Goal: Transaction & Acquisition: Purchase product/service

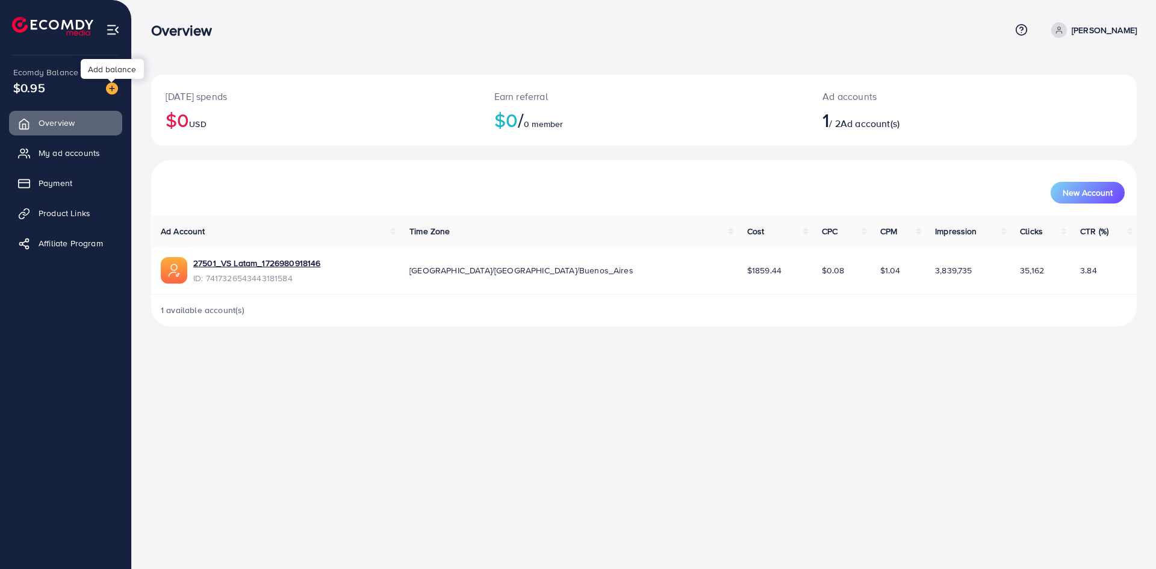
click at [113, 90] on img at bounding box center [112, 88] width 12 height 12
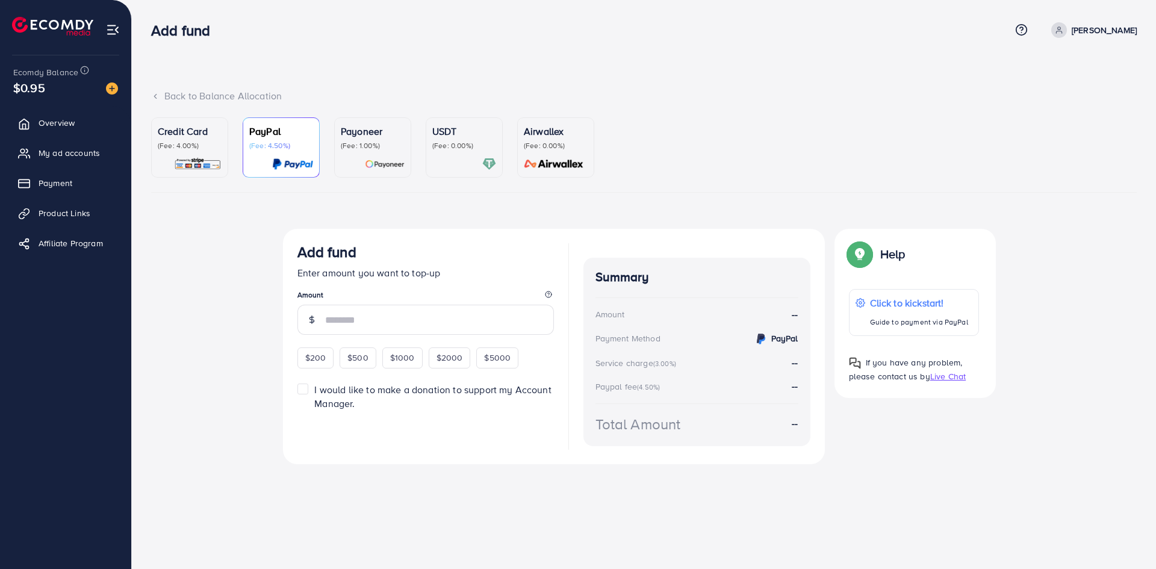
click at [473, 147] on p "(Fee: 0.00%)" at bounding box center [464, 146] width 64 height 10
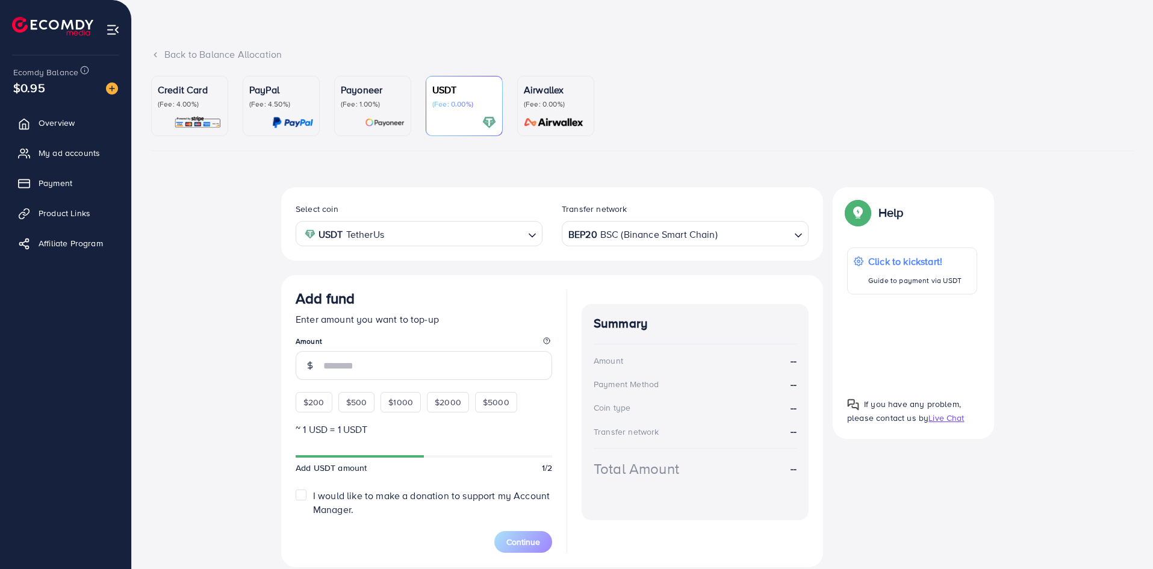
scroll to position [83, 0]
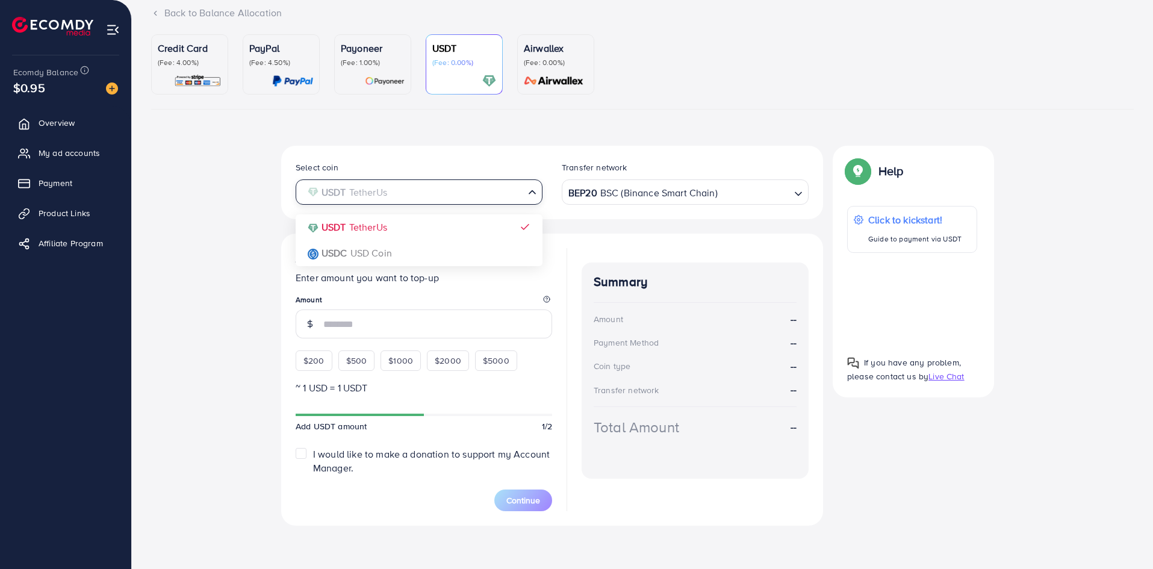
click at [428, 193] on input "Search for option" at bounding box center [412, 192] width 222 height 19
click at [646, 190] on div "BEP20 BSC (Binance Smart Chain)" at bounding box center [678, 191] width 225 height 21
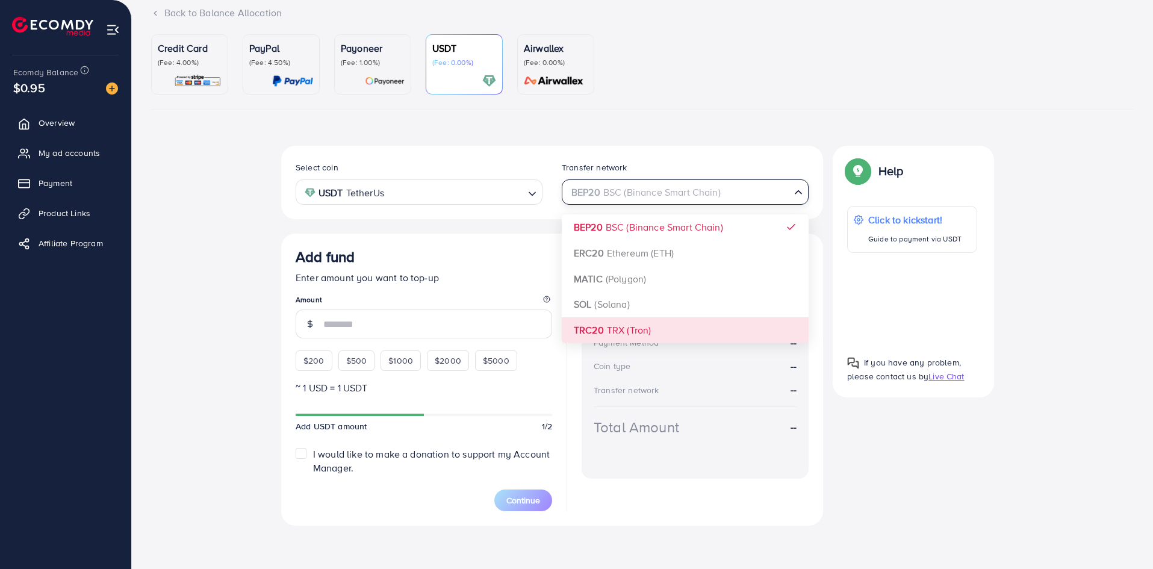
click at [622, 326] on div "Select coin USDT TetherUs Loading... Transfer network BEP20 BSC (Binance Smart …" at bounding box center [552, 336] width 542 height 380
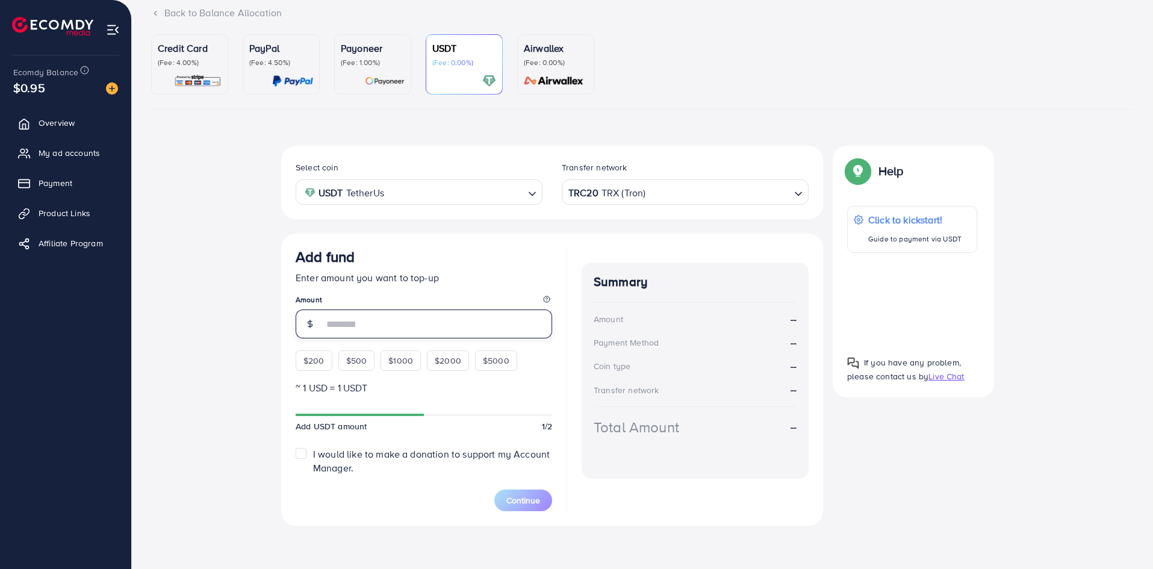
click at [417, 329] on input "number" at bounding box center [437, 323] width 229 height 29
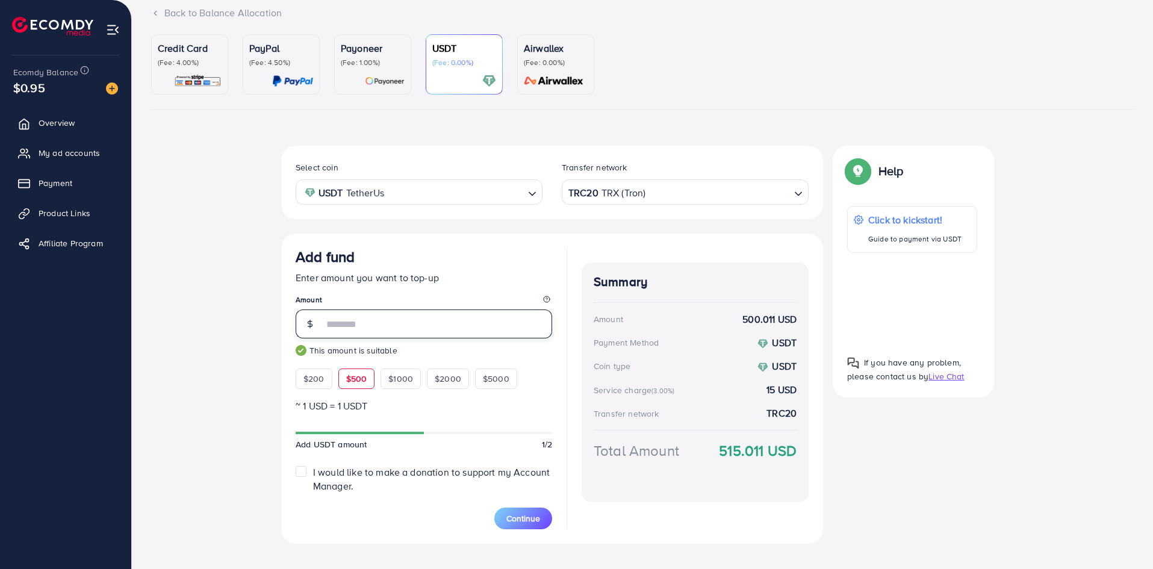
drag, startPoint x: 358, startPoint y: 320, endPoint x: 279, endPoint y: 318, distance: 78.9
click at [279, 318] on div "Select coin USDT TetherUs Loading... Transfer network TRC20 TRX (Tron) Loading.…" at bounding box center [642, 350] width 983 height 408
drag, startPoint x: 366, startPoint y: 321, endPoint x: 250, endPoint y: 317, distance: 115.6
click at [250, 317] on div "Select coin USDT TetherUs Loading... Transfer network TRC20 TRX (Tron) Loading.…" at bounding box center [642, 350] width 983 height 408
type input "***"
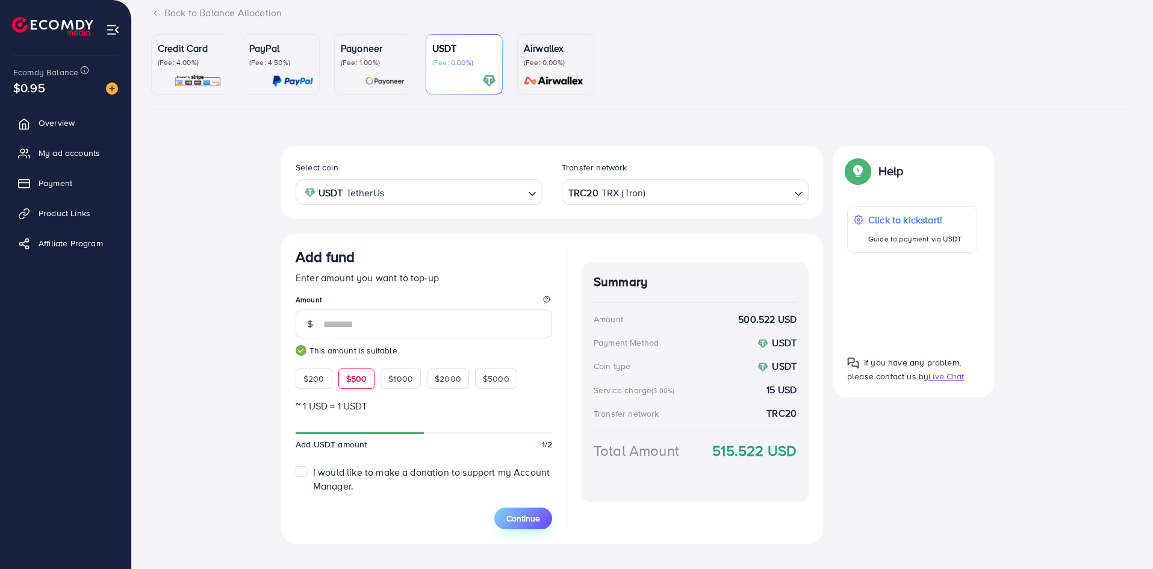
click at [523, 523] on span "Continue" at bounding box center [523, 518] width 34 height 12
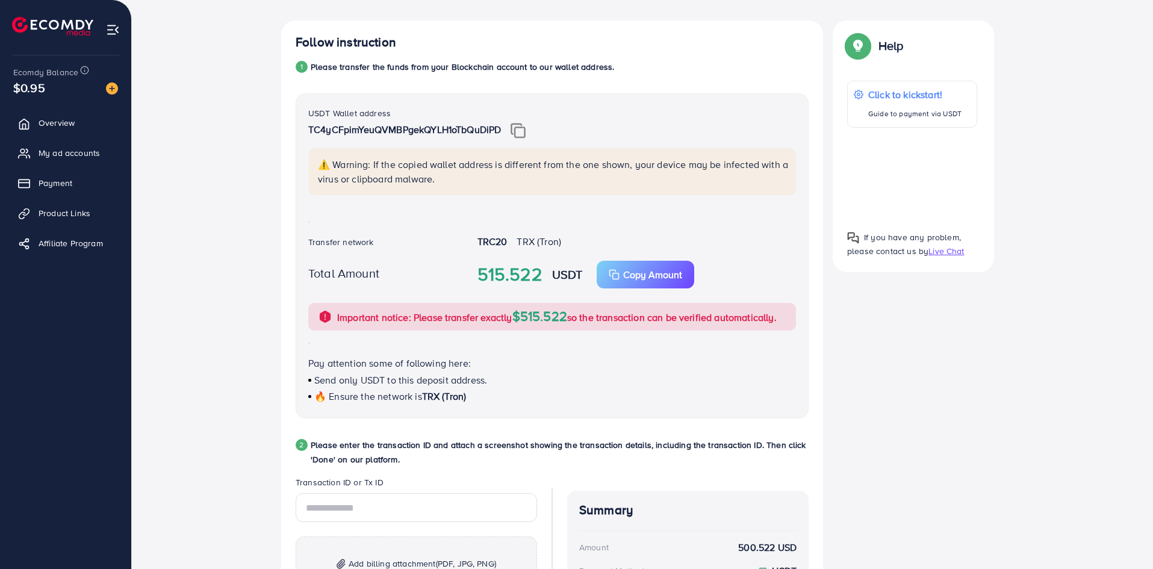
scroll to position [203, 0]
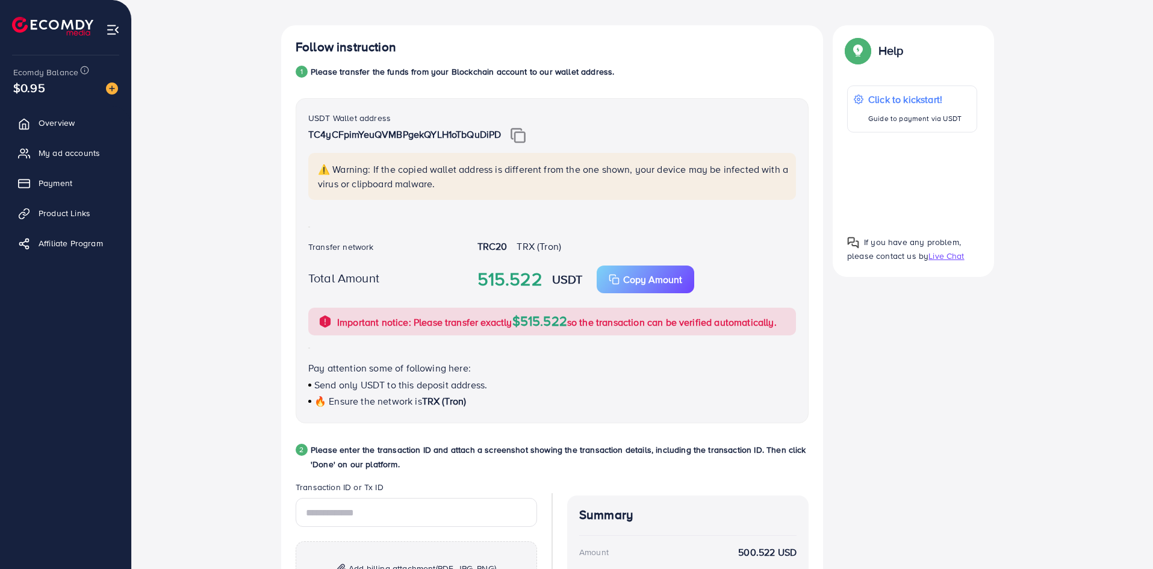
click at [518, 132] on img at bounding box center [518, 136] width 15 height 16
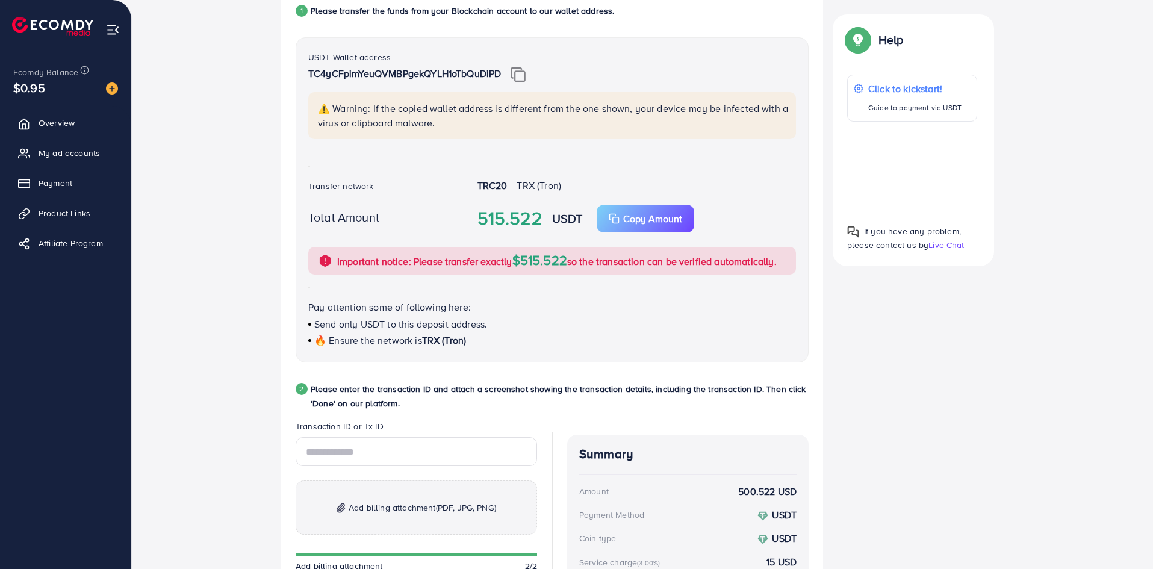
scroll to position [264, 0]
click at [423, 467] on div "Add billing attachment (PDF, JPG, PNG) Add billing attachment 2/2 Back Done" at bounding box center [416, 523] width 241 height 171
click at [427, 456] on input "text" at bounding box center [416, 452] width 241 height 29
paste input "**********"
type input "**********"
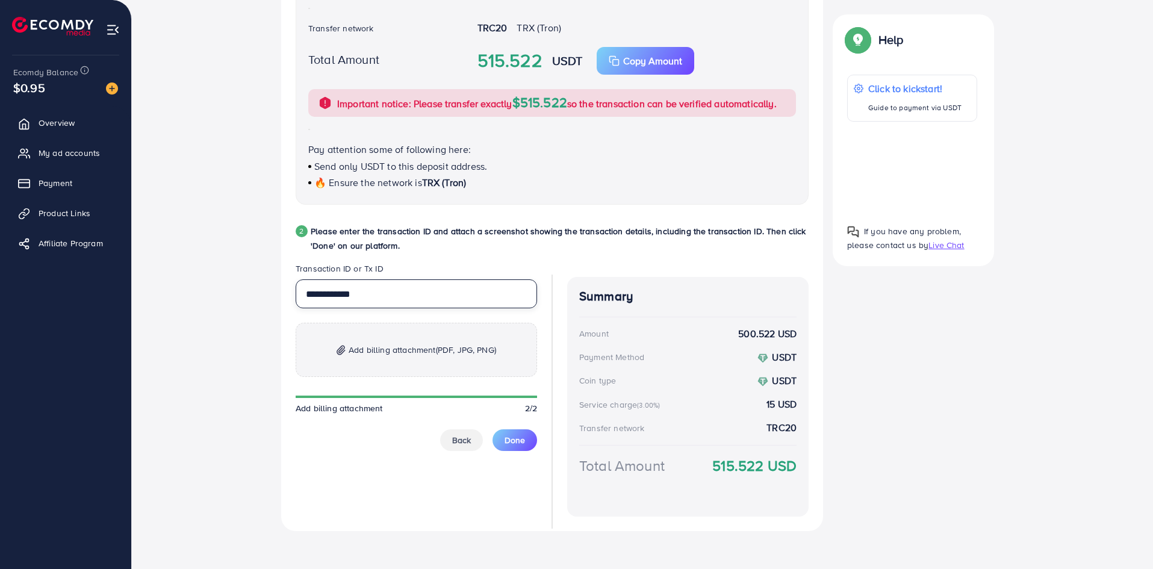
scroll to position [427, 0]
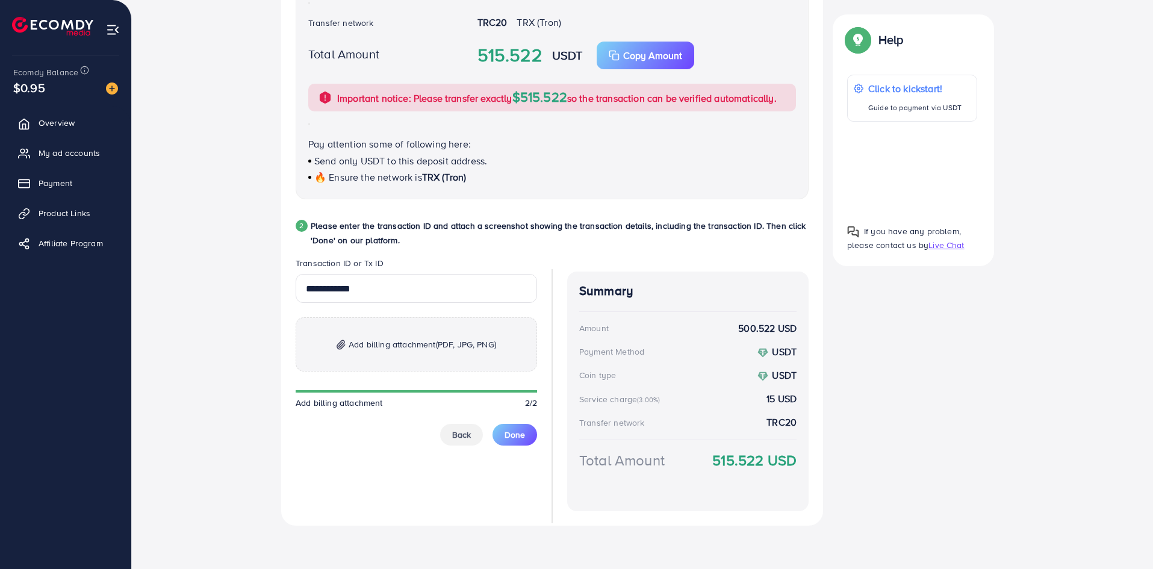
click at [435, 344] on span "Add billing attachment (PDF, JPG, PNG)" at bounding box center [423, 344] width 148 height 14
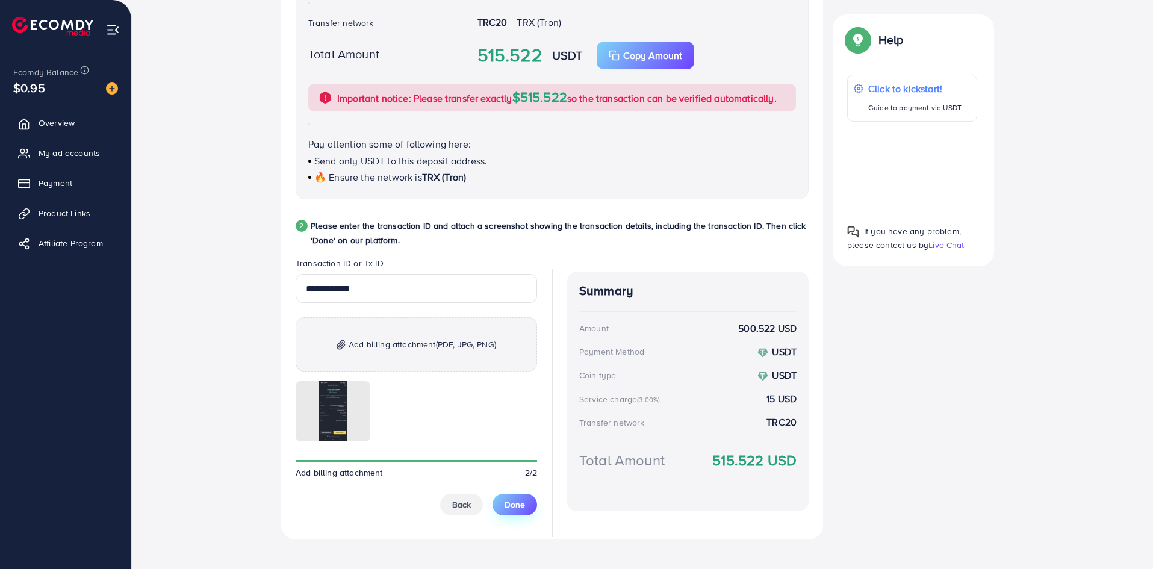
click at [505, 506] on span "Done" at bounding box center [515, 504] width 20 height 12
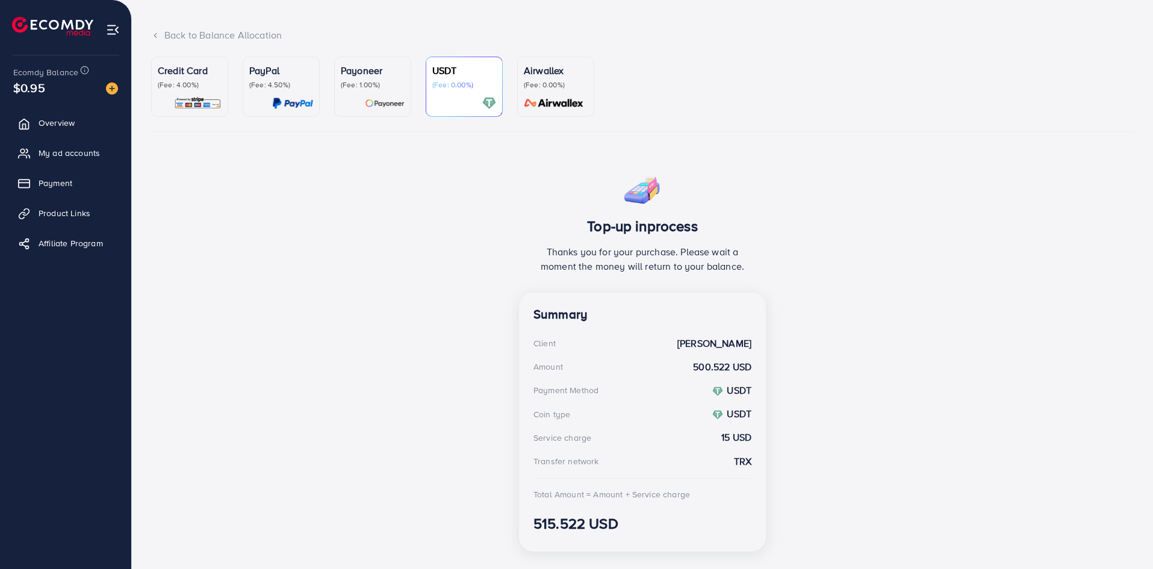
scroll to position [85, 0]
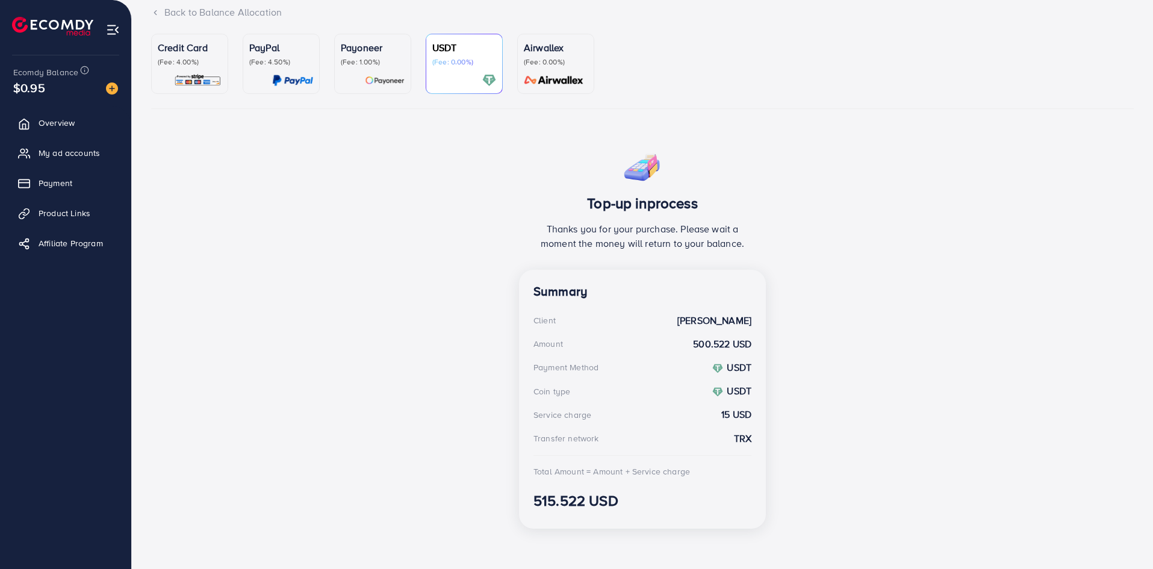
scroll to position [87, 0]
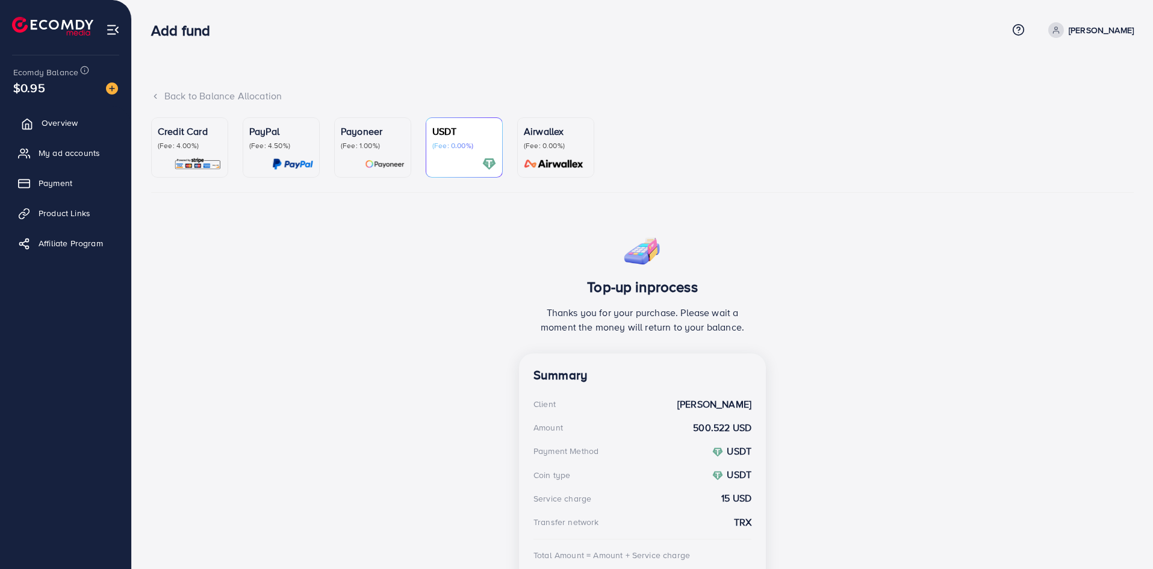
click at [52, 122] on span "Overview" at bounding box center [60, 123] width 36 height 12
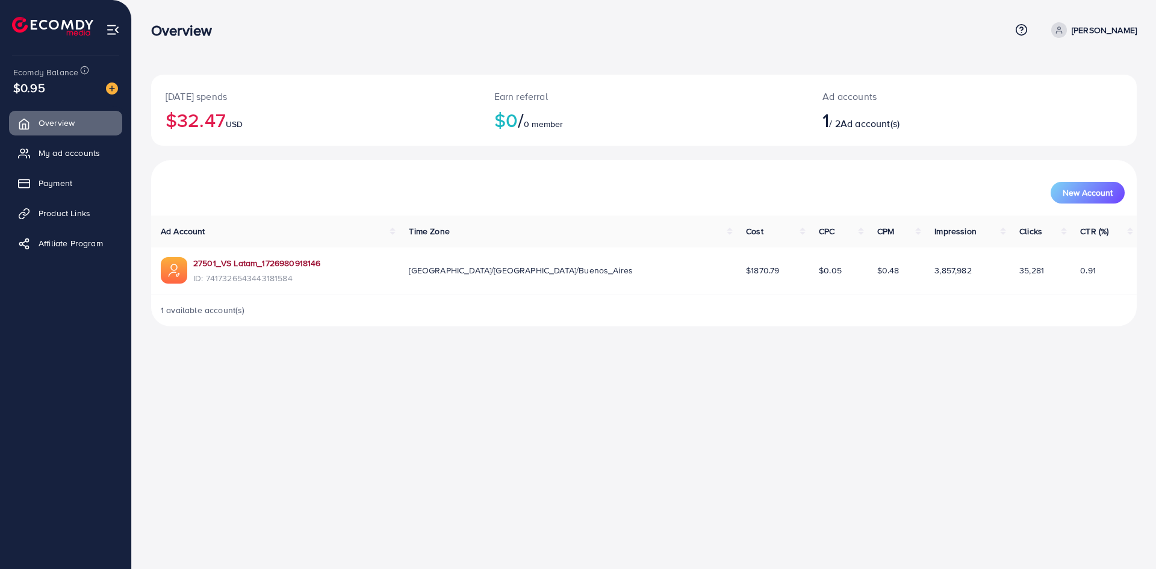
click at [223, 258] on link "27501_VS Latam_1726980918146" at bounding box center [256, 263] width 127 height 12
click at [51, 154] on span "My ad accounts" at bounding box center [72, 153] width 61 height 12
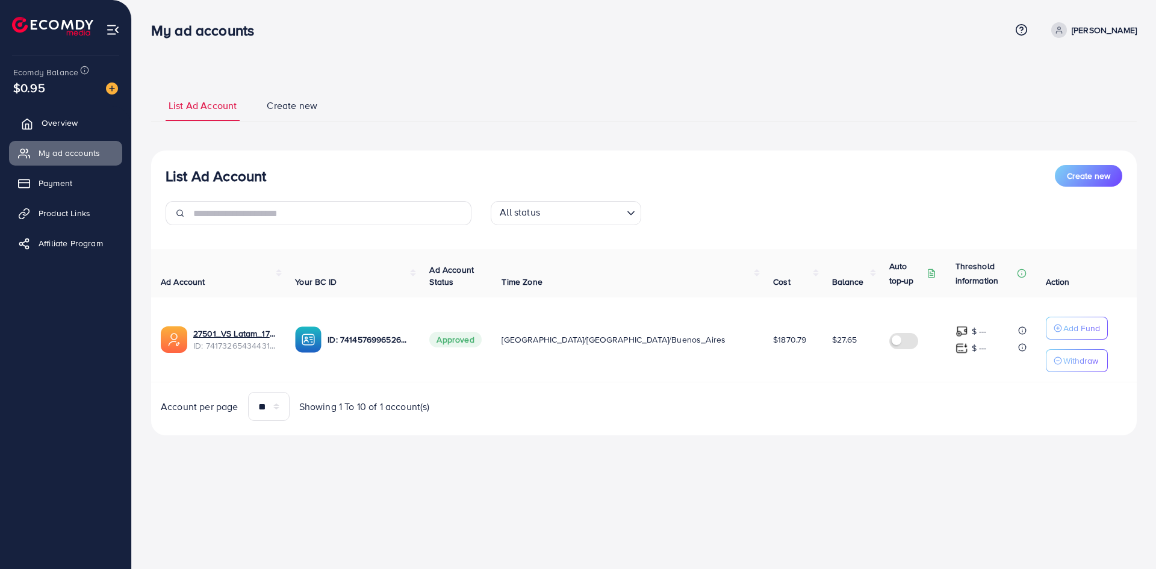
click at [54, 120] on span "Overview" at bounding box center [60, 123] width 36 height 12
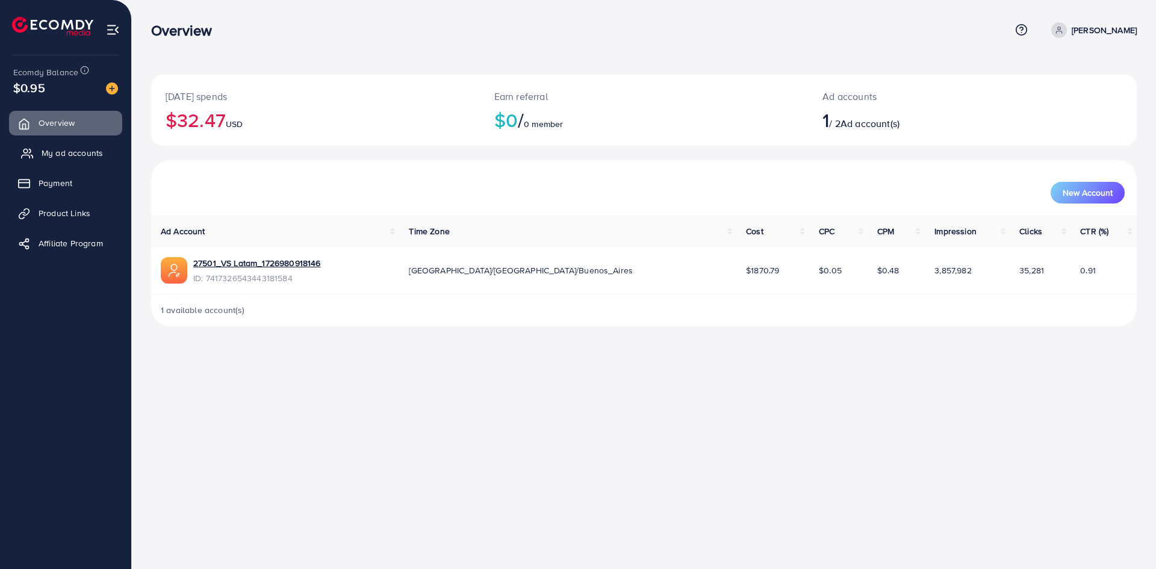
click at [60, 151] on span "My ad accounts" at bounding box center [72, 153] width 61 height 12
